Goal: Find specific page/section: Find specific page/section

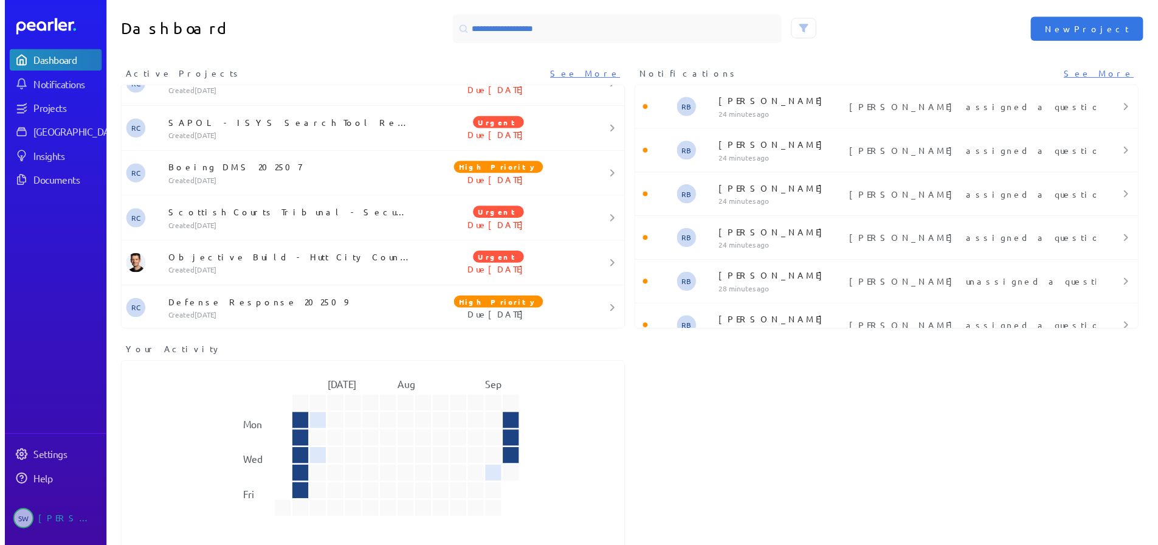
scroll to position [619, 0]
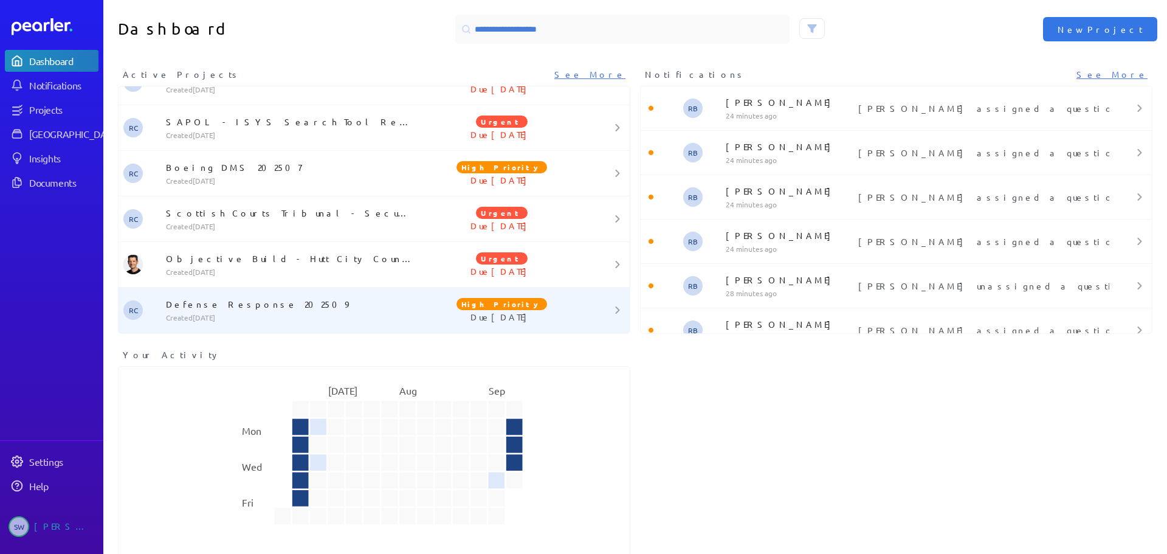
click at [218, 309] on p "Defense Response 202509" at bounding box center [291, 304] width 251 height 12
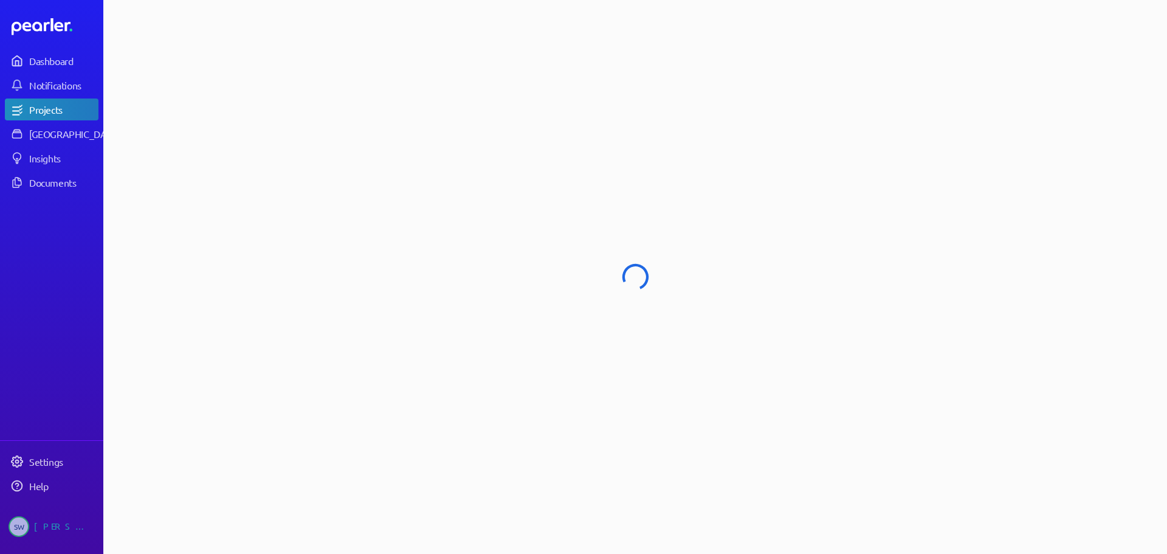
select select "****"
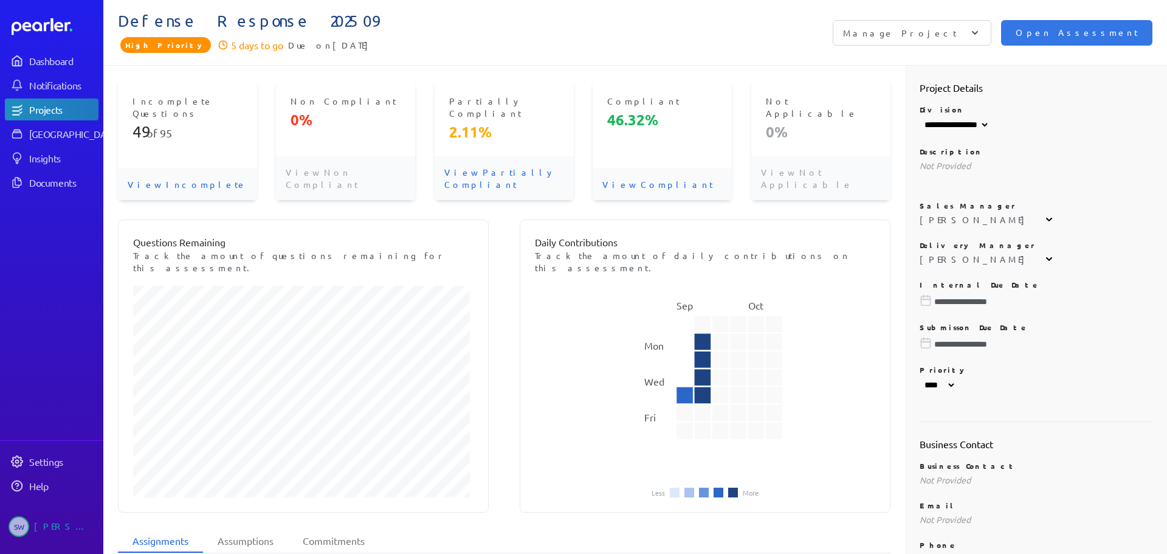
click at [143, 168] on p "View Incomplete" at bounding box center [187, 184] width 139 height 32
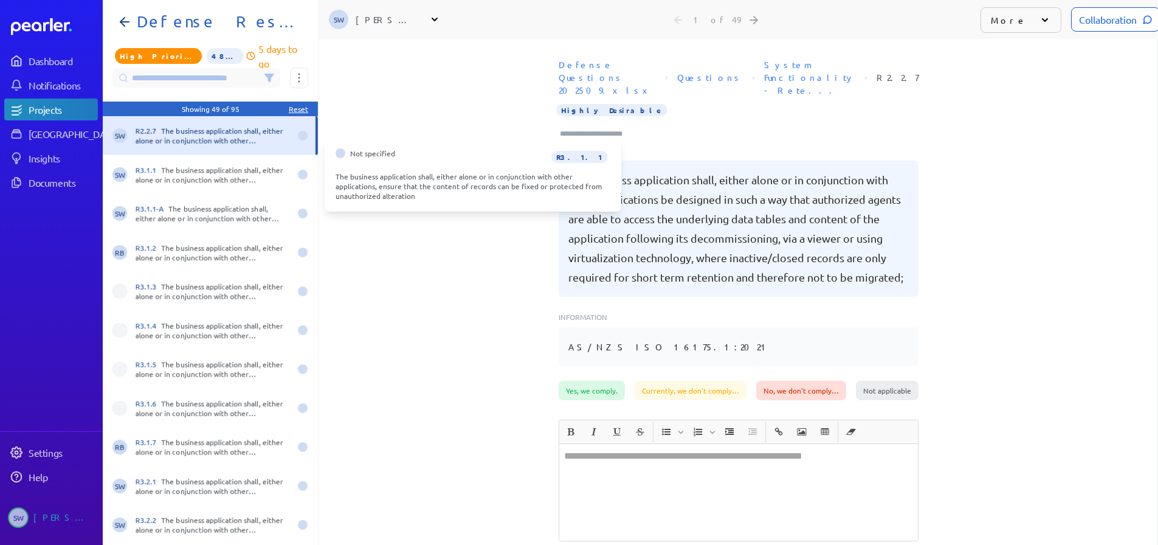
scroll to position [0, 10]
click at [244, 167] on div "R3.1.1 The business application shall, either alone or in conjunction with othe…" at bounding box center [213, 174] width 154 height 19
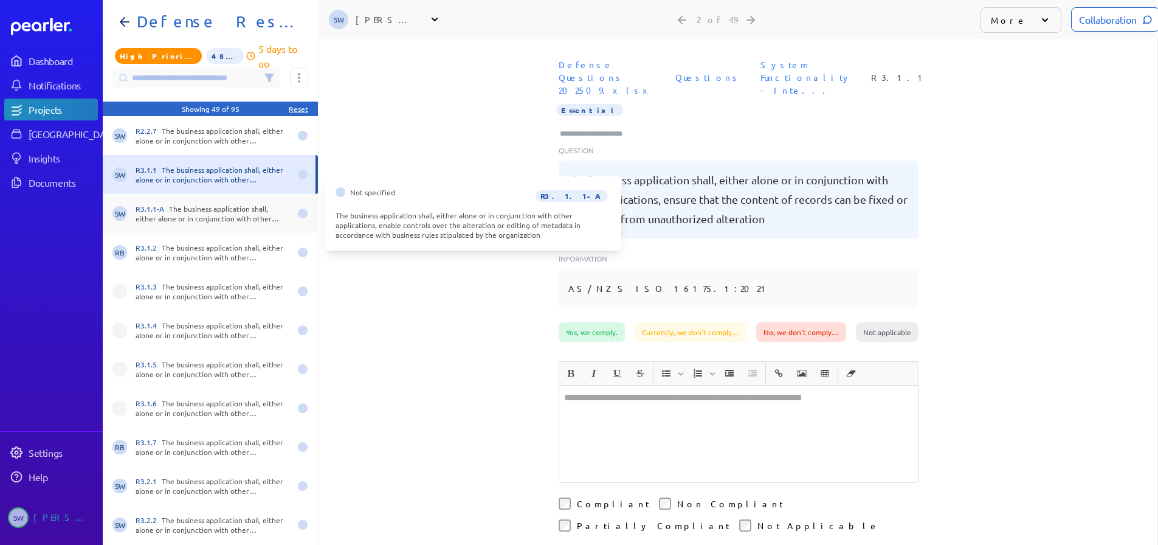
click at [229, 205] on div "R3.1.1-A The business application shall, either alone or in conjunction with ot…" at bounding box center [213, 213] width 154 height 19
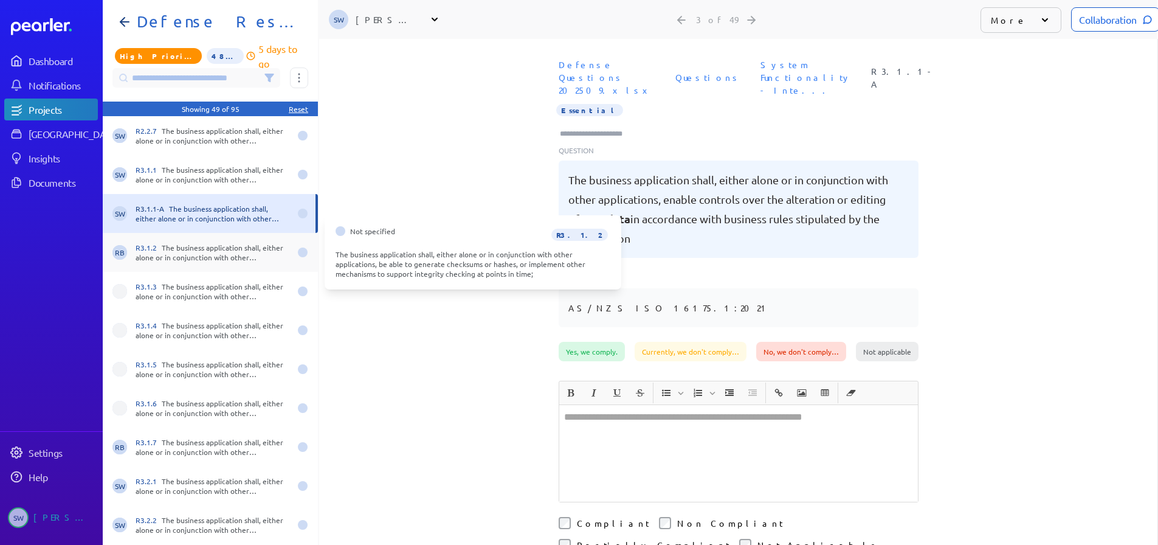
click at [192, 249] on div "R3.1.2 The business application shall, either alone or in conjunction with othe…" at bounding box center [213, 252] width 154 height 19
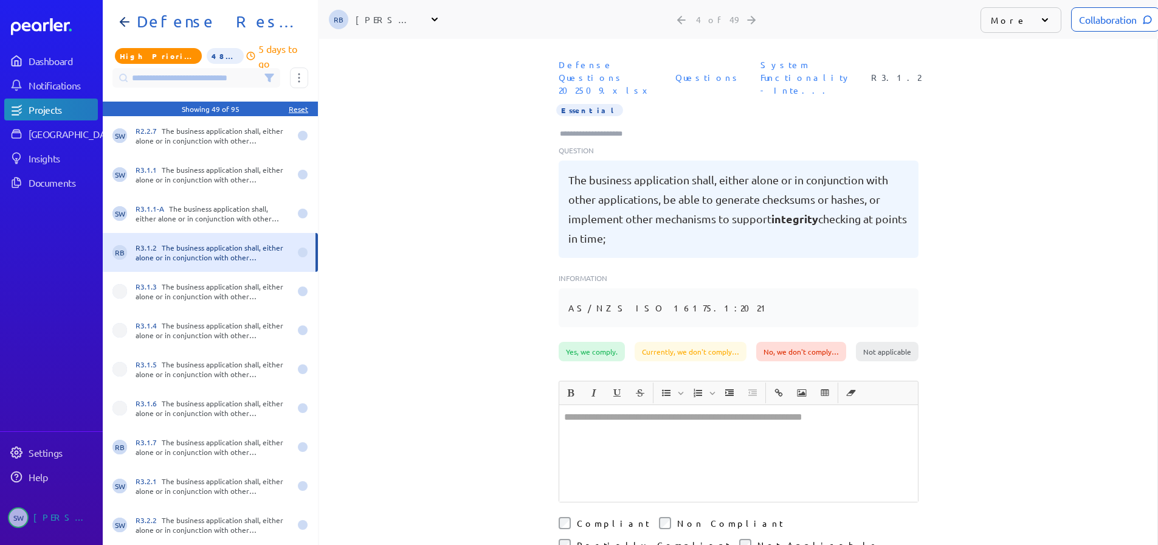
scroll to position [0, 1]
